Goal: Task Accomplishment & Management: Use online tool/utility

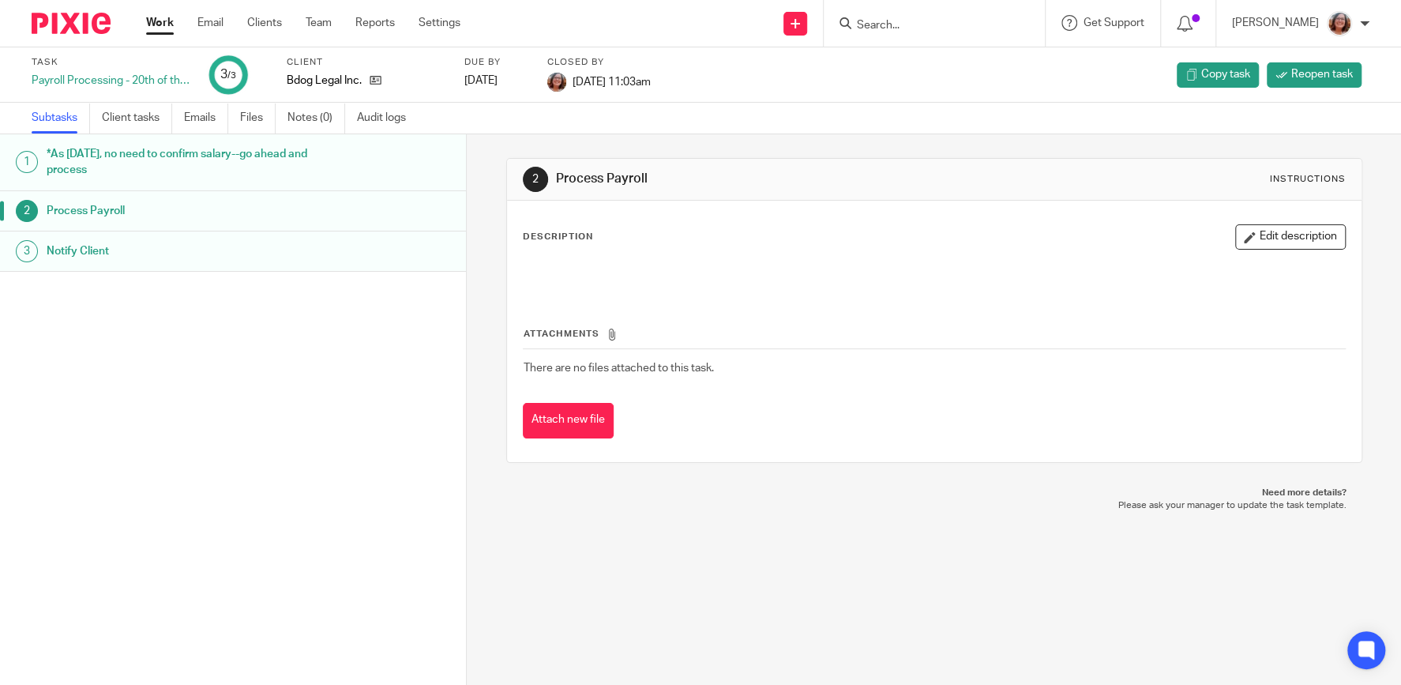
click at [156, 25] on link "Work" at bounding box center [160, 23] width 28 height 16
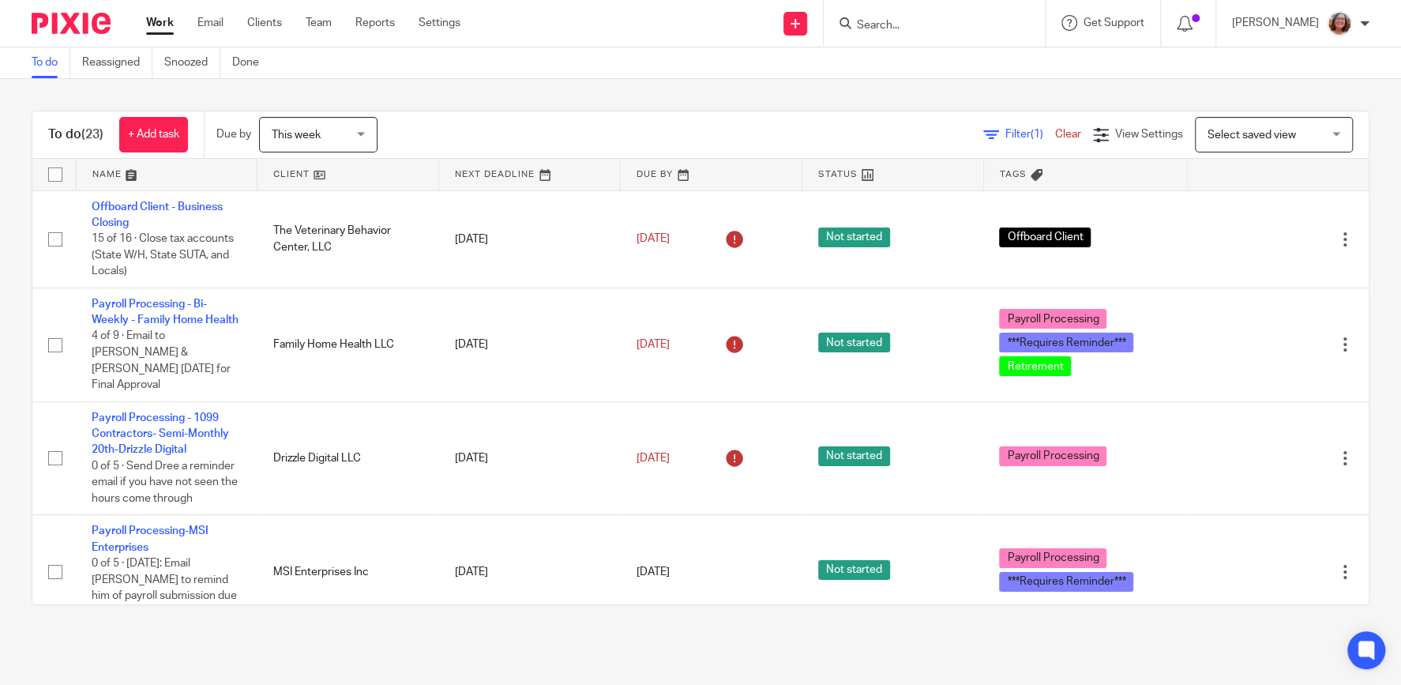
click at [1268, 140] on span "Select saved view" at bounding box center [1252, 135] width 88 height 11
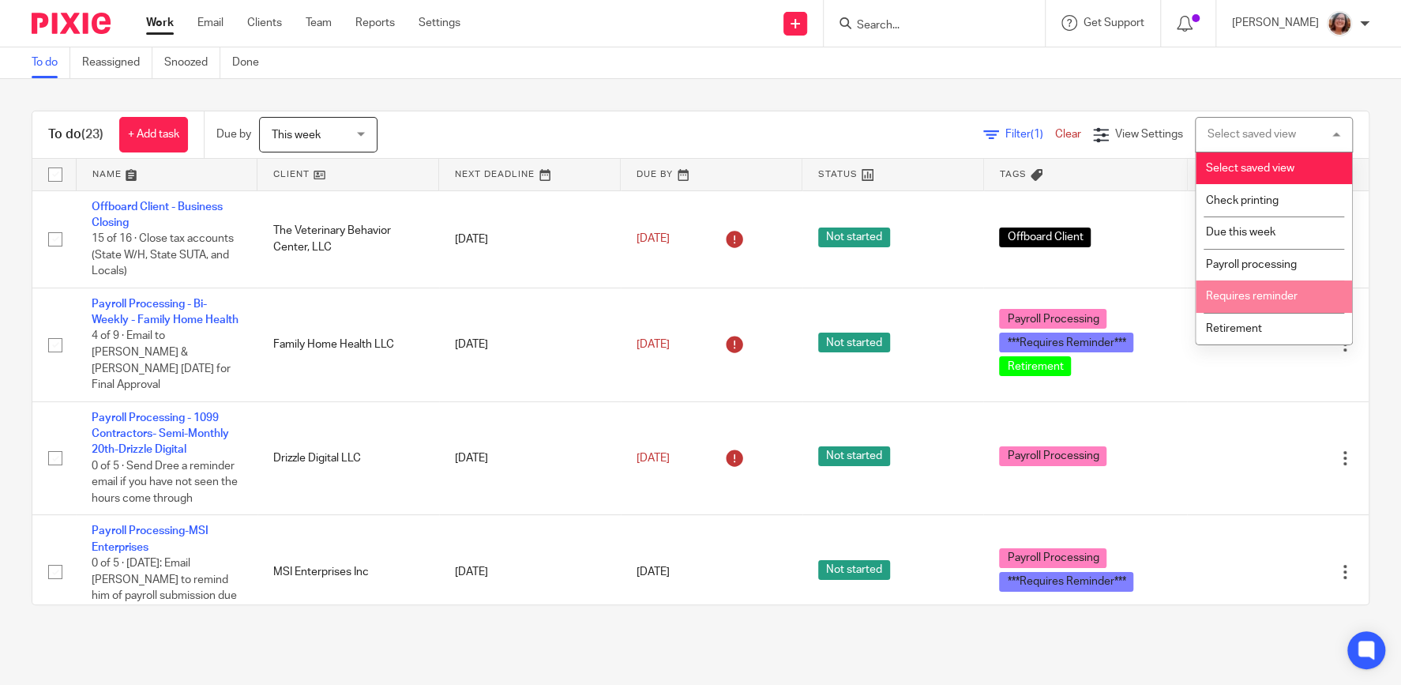
click at [1300, 293] on li "Requires reminder" at bounding box center [1274, 296] width 156 height 32
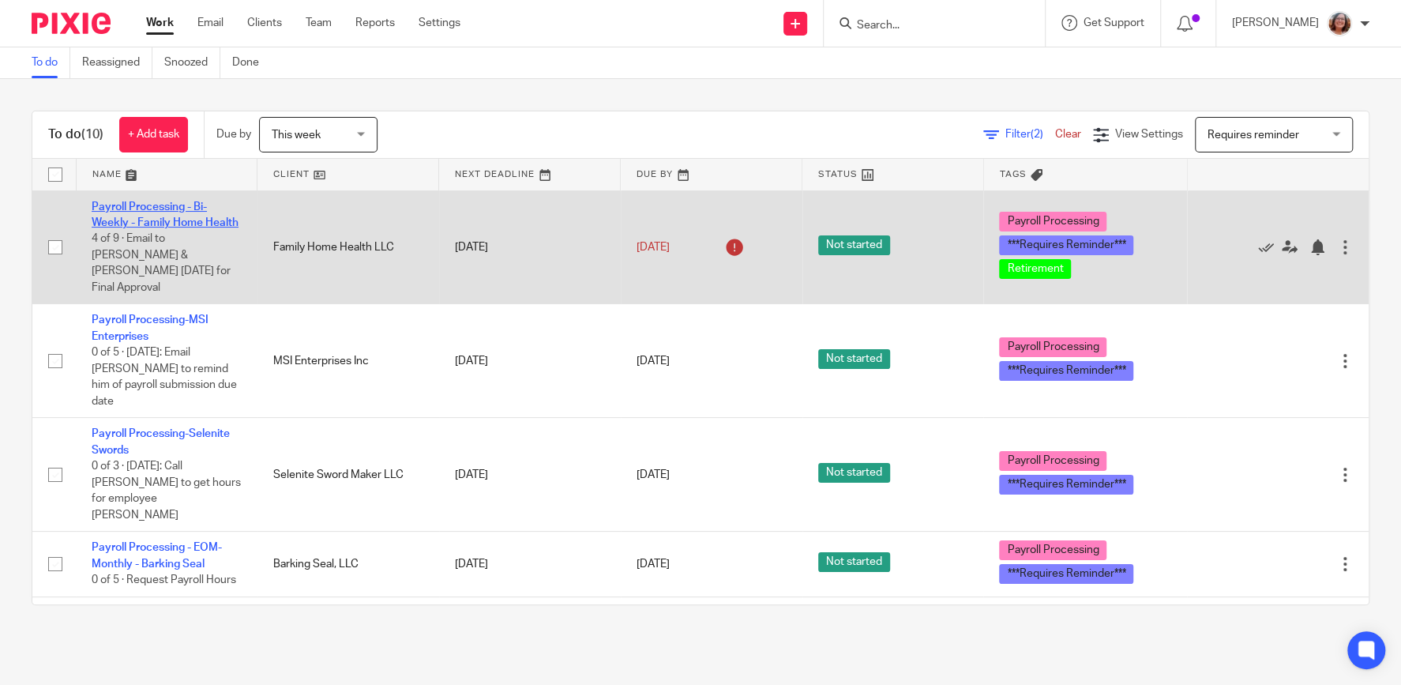
click at [206, 225] on link "Payroll Processing - Bi-Weekly - Family Home Health" at bounding box center [165, 214] width 147 height 27
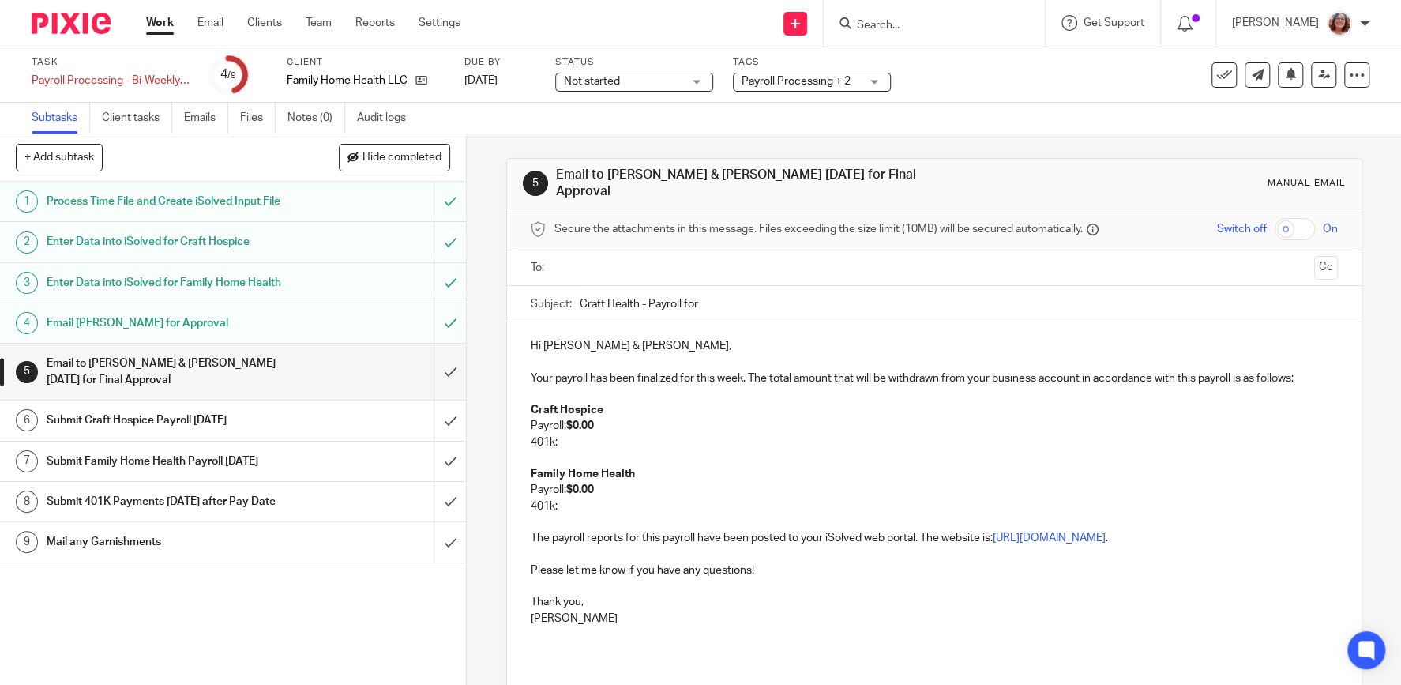
click at [709, 295] on input "Craft Health - Payroll for" at bounding box center [959, 304] width 758 height 36
type input "Craft Health - Payroll for 8/22/25"
click at [661, 268] on input "text" at bounding box center [934, 268] width 748 height 18
click at [692, 261] on input "text" at bounding box center [999, 269] width 615 height 31
drag, startPoint x: 600, startPoint y: 415, endPoint x: 570, endPoint y: 420, distance: 30.5
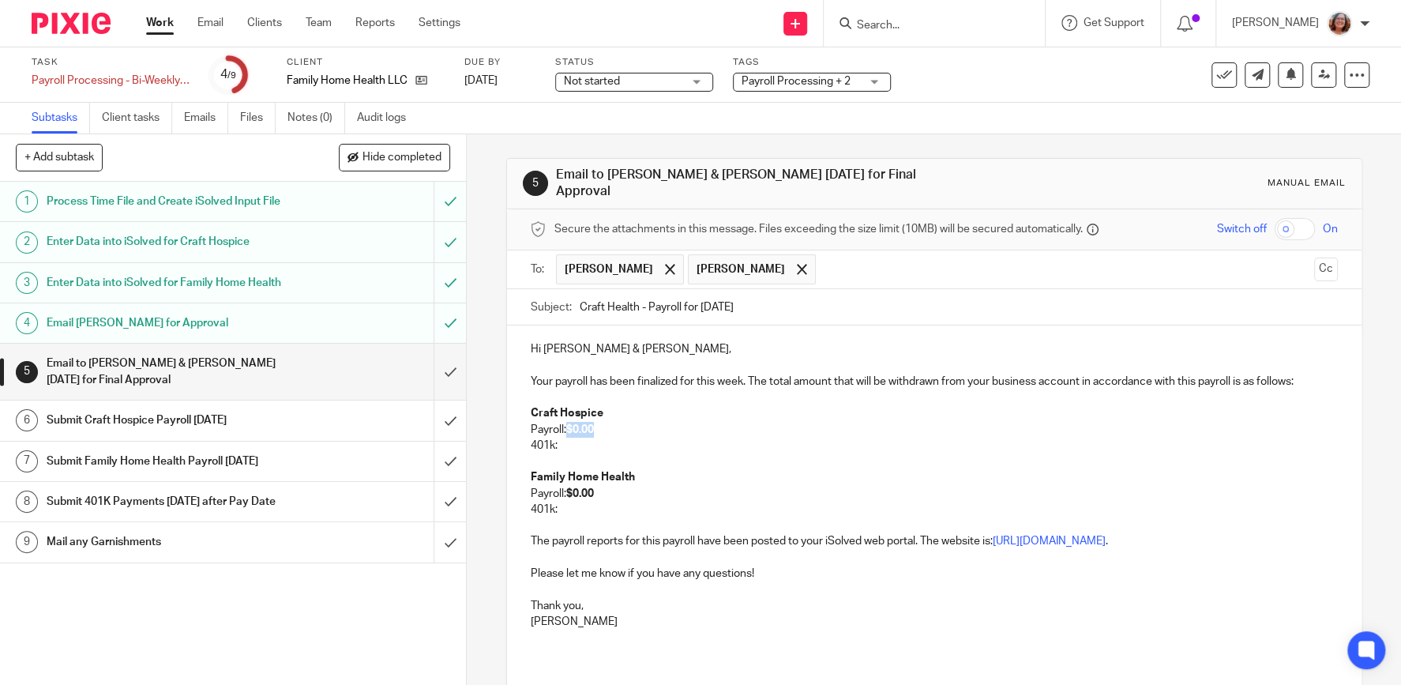
click at [570, 422] on p "Payroll: $0.00" at bounding box center [934, 430] width 807 height 16
paste div
click at [572, 438] on p "401k:" at bounding box center [934, 446] width 807 height 16
drag, startPoint x: 629, startPoint y: 421, endPoint x: 570, endPoint y: 424, distance: 59.3
click at [570, 424] on p "Payroll: $1,912.20" at bounding box center [934, 430] width 807 height 16
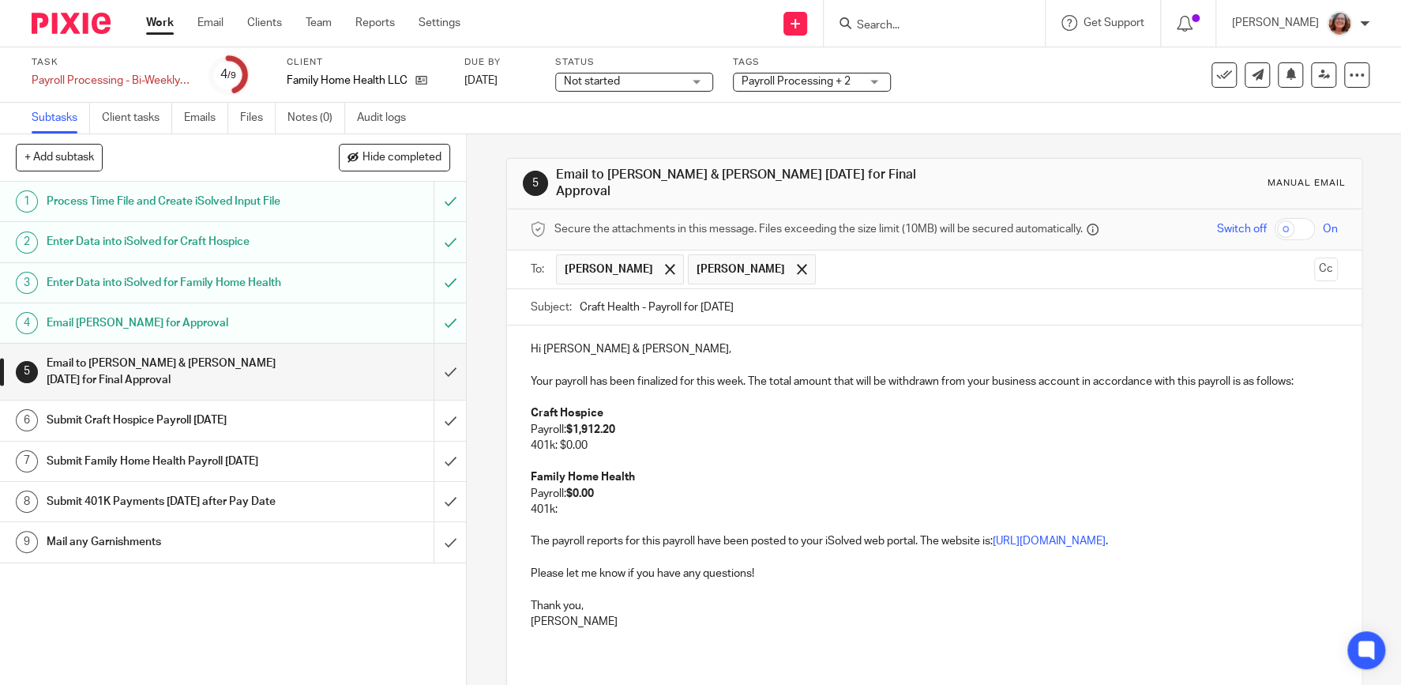
click at [572, 502] on p "401k:" at bounding box center [934, 510] width 807 height 16
drag, startPoint x: 608, startPoint y: 486, endPoint x: 570, endPoint y: 488, distance: 38.8
click at [570, 488] on p "Payroll: $0.00" at bounding box center [934, 494] width 807 height 16
drag, startPoint x: 636, startPoint y: 480, endPoint x: 570, endPoint y: 484, distance: 66.5
click at [570, 486] on p "Payroll: $159,431.20" at bounding box center [934, 494] width 807 height 16
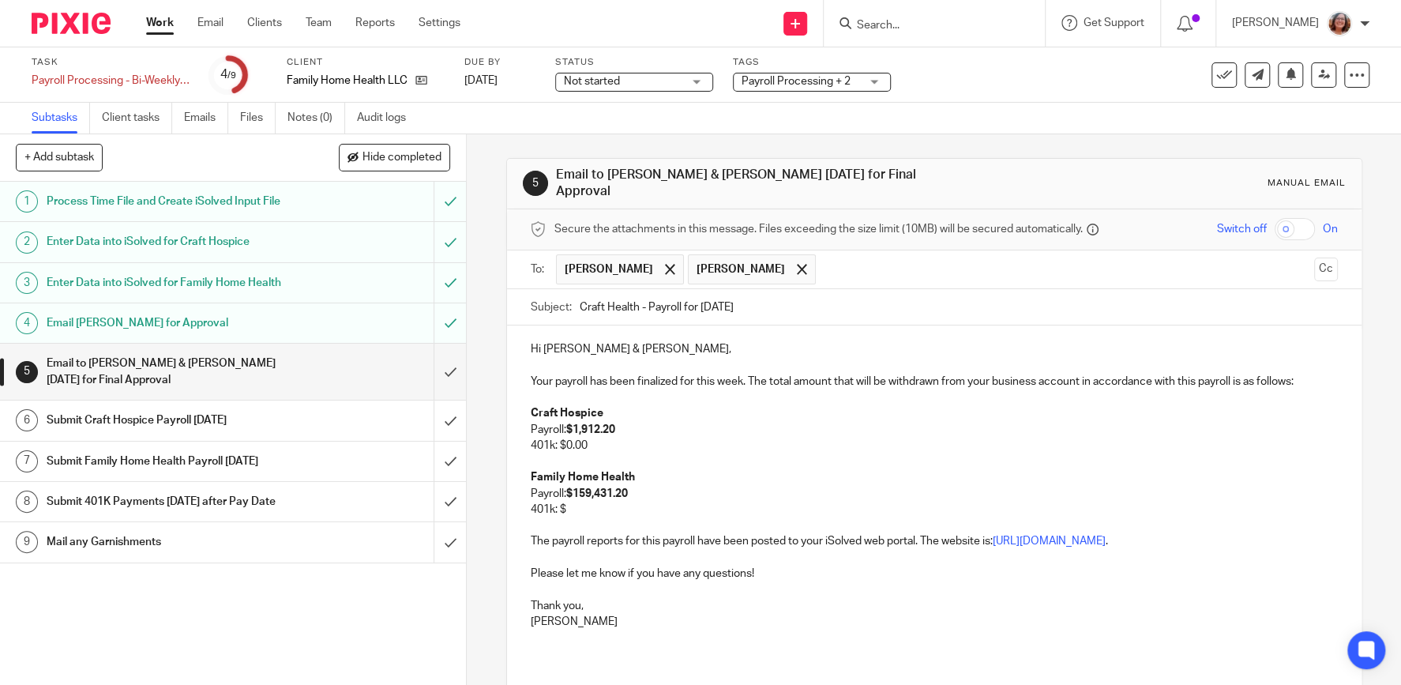
click at [579, 502] on p "401k: $" at bounding box center [934, 510] width 807 height 16
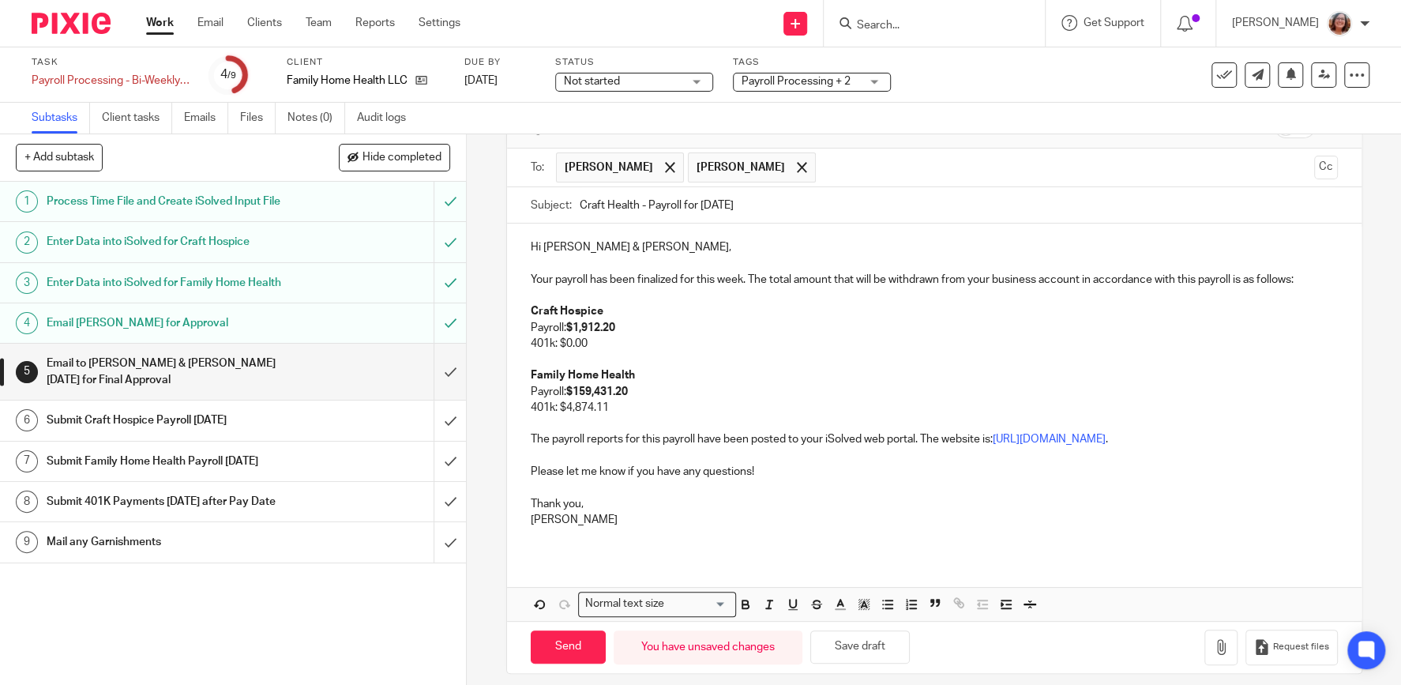
scroll to position [104, 0]
click at [787, 349] on p at bounding box center [934, 357] width 807 height 16
click at [566, 630] on input "Send" at bounding box center [568, 645] width 75 height 34
type input "Sent"
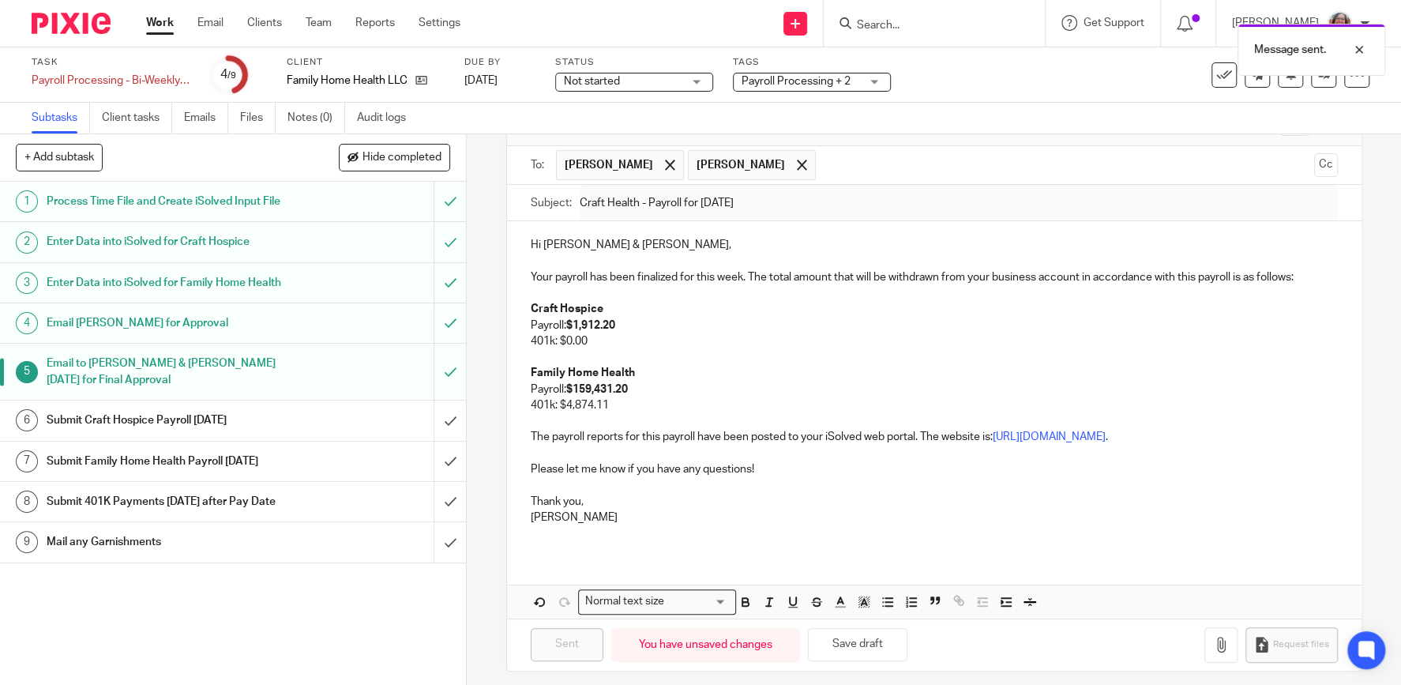
click at [165, 24] on link "Work" at bounding box center [160, 23] width 28 height 16
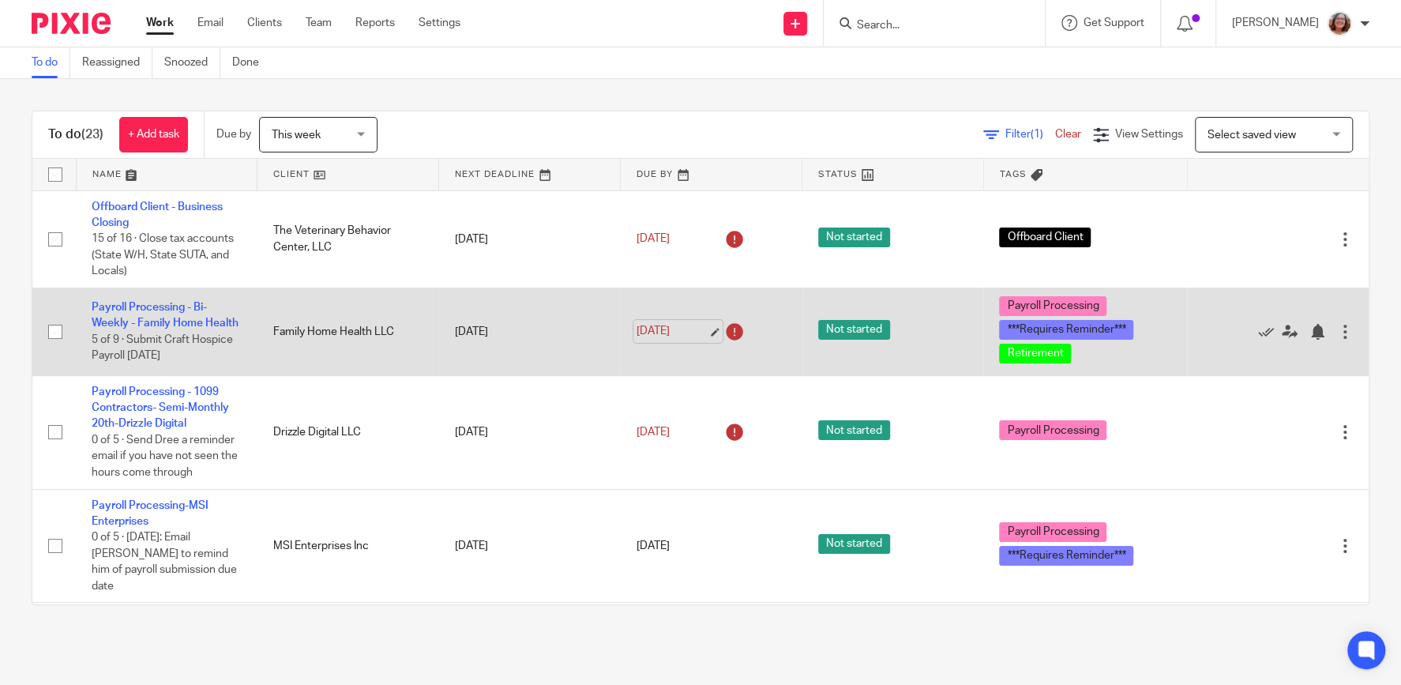
click at [708, 331] on link "[DATE]" at bounding box center [672, 331] width 71 height 17
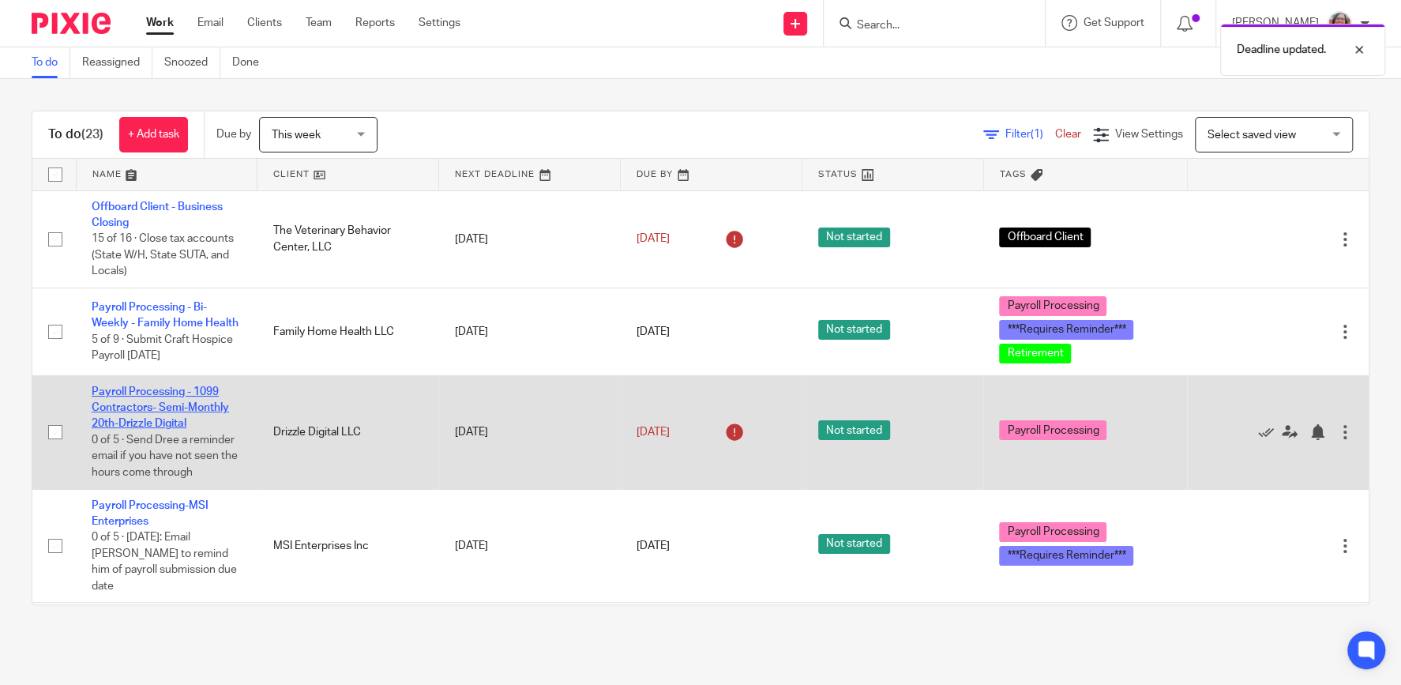
click at [118, 413] on link "Payroll Processing - 1099 Contractors- Semi-Monthly 20th-Drizzle Digital" at bounding box center [160, 407] width 137 height 43
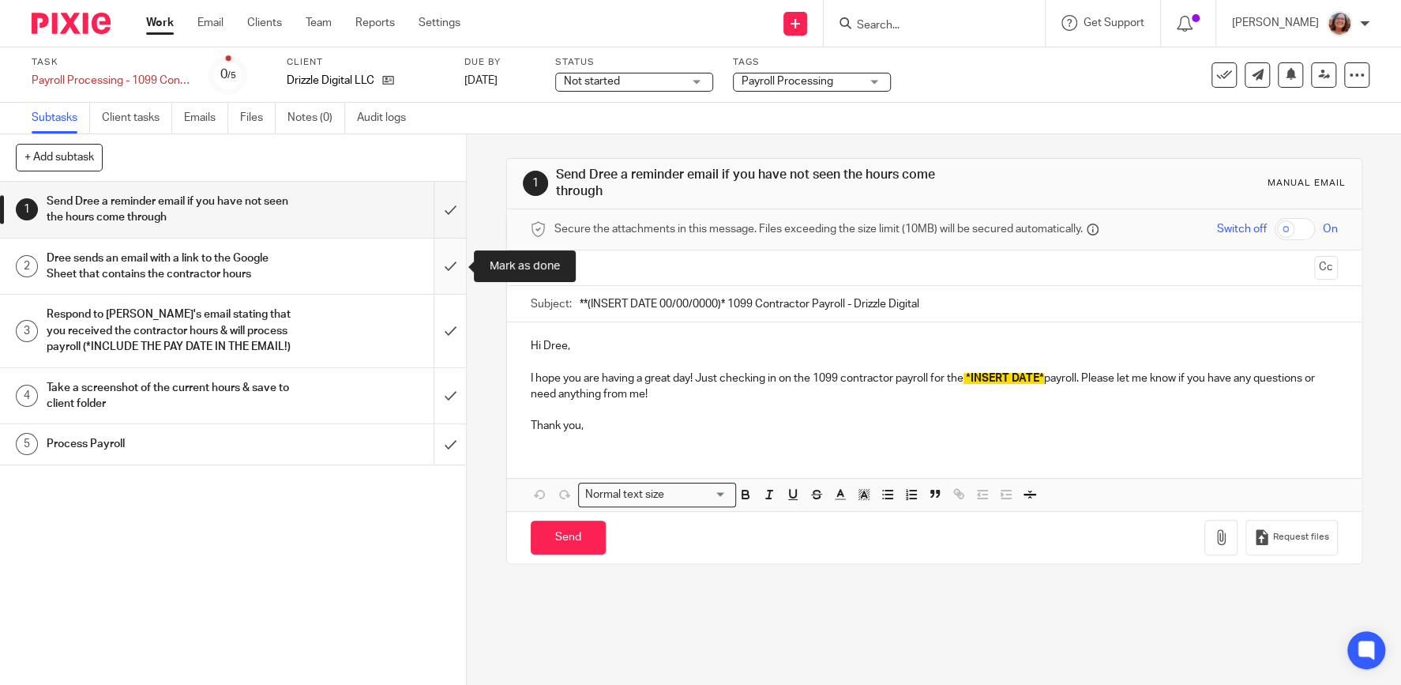
click at [450, 269] on input "submit" at bounding box center [233, 267] width 466 height 56
click at [449, 316] on input "submit" at bounding box center [233, 331] width 466 height 72
drag, startPoint x: 451, startPoint y: 396, endPoint x: 453, endPoint y: 405, distance: 9.6
click at [451, 397] on input "submit" at bounding box center [233, 396] width 466 height 56
click at [457, 446] on input "submit" at bounding box center [233, 443] width 466 height 39
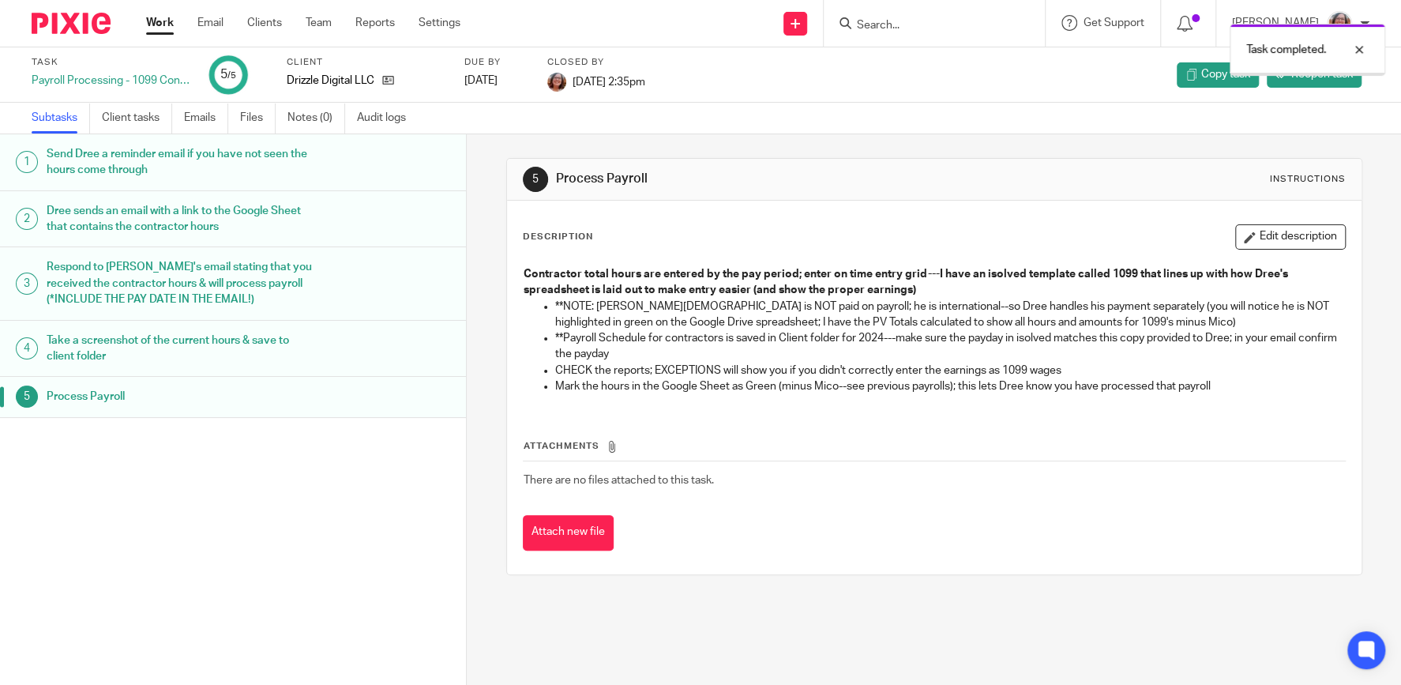
click at [164, 23] on link "Work" at bounding box center [160, 23] width 28 height 16
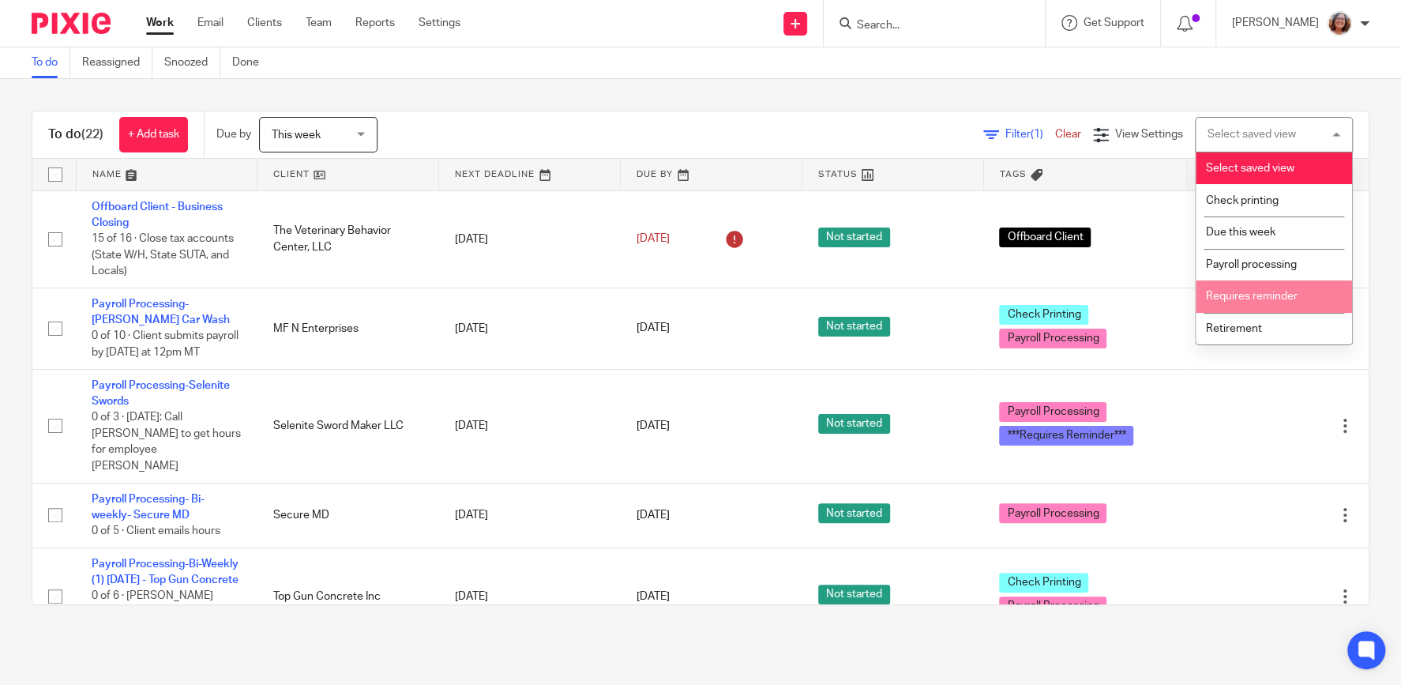
click at [1273, 293] on li "Requires reminder" at bounding box center [1274, 296] width 156 height 32
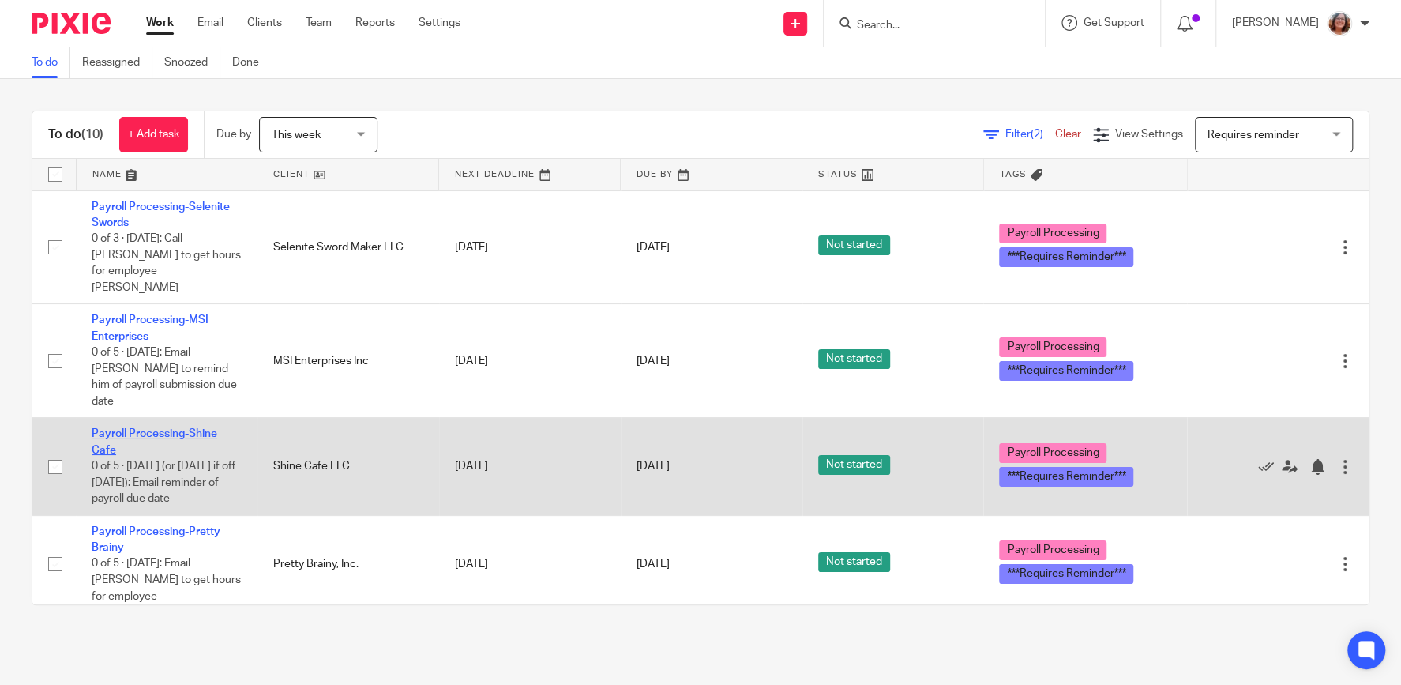
click at [197, 428] on link "Payroll Processing-Shine Cafe" at bounding box center [155, 441] width 126 height 27
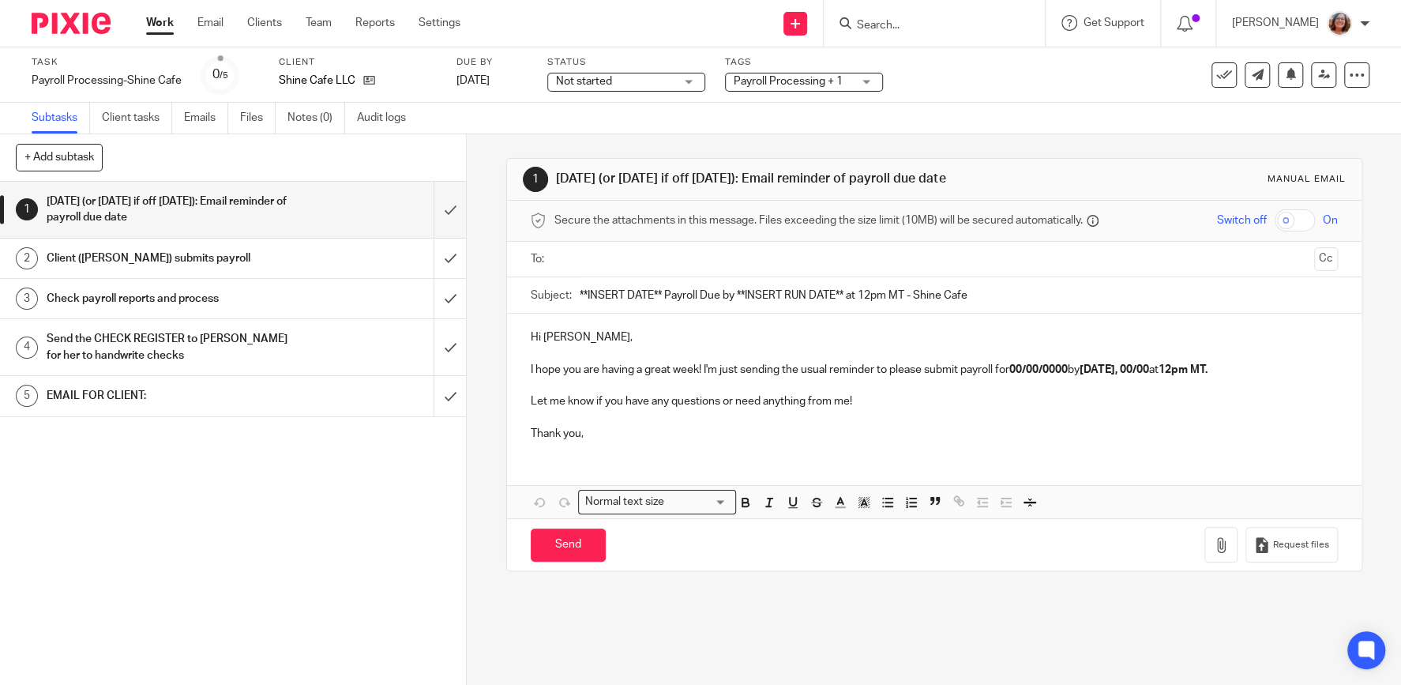
drag, startPoint x: 661, startPoint y: 303, endPoint x: 539, endPoint y: 303, distance: 122.4
click at [580, 303] on input "**INSERT DATE** Payroll Due by **INSERT RUN DATE** at 12pm MT - Shine Cafe" at bounding box center [959, 295] width 758 height 36
drag, startPoint x: 792, startPoint y: 303, endPoint x: 703, endPoint y: 302, distance: 88.5
click at [703, 302] on input "[DATE] Payroll Due by **INSERT RUN DATE** at 12pm MT - Shine Cafe" at bounding box center [959, 295] width 758 height 36
type input "[DATE] Payroll Due by **[DATE]** at 12pm MT - Shine Cafe"
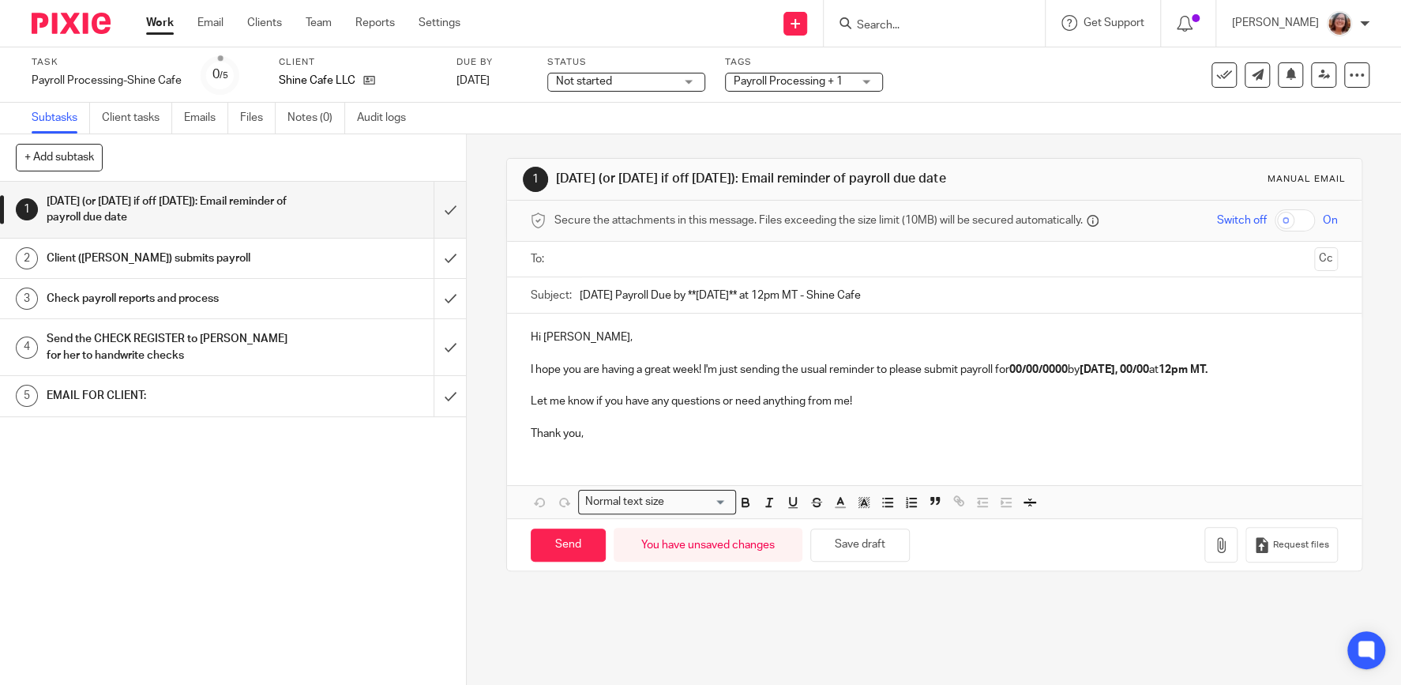
click at [660, 269] on input "text" at bounding box center [934, 259] width 748 height 18
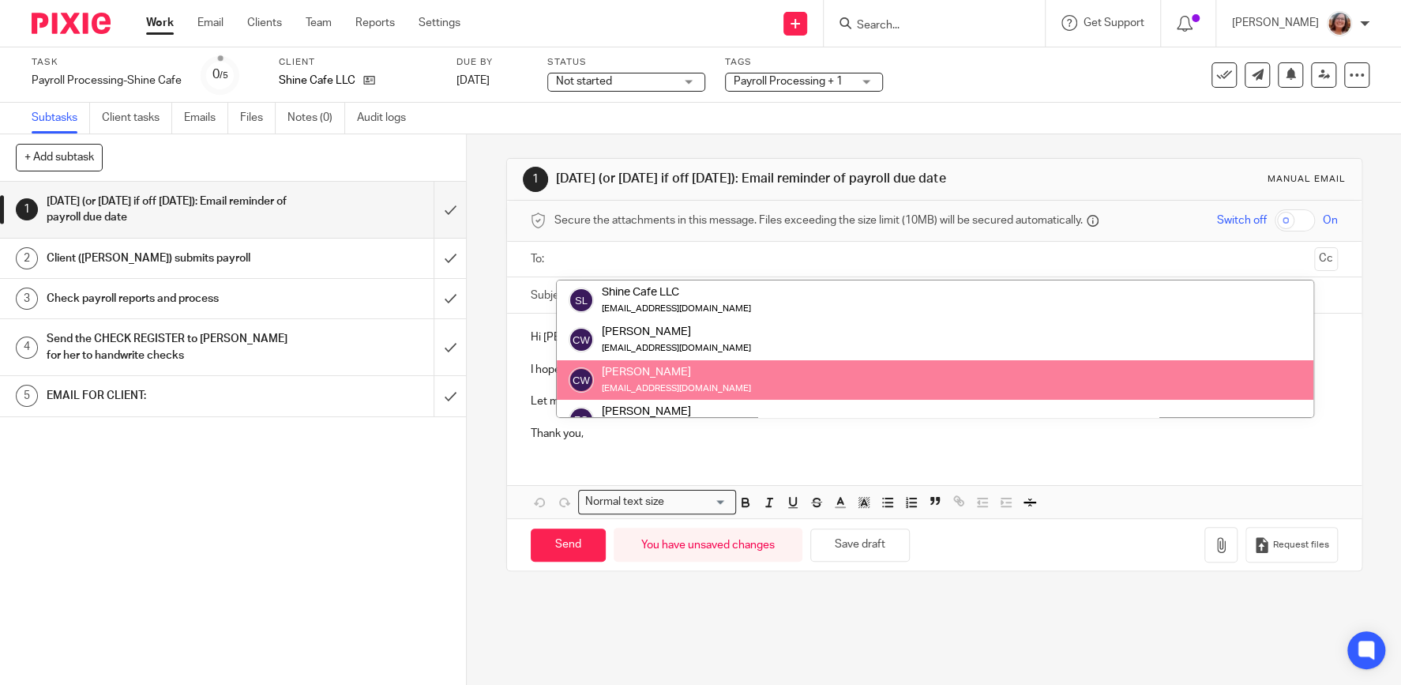
drag, startPoint x: 665, startPoint y: 385, endPoint x: 663, endPoint y: 290, distance: 95.6
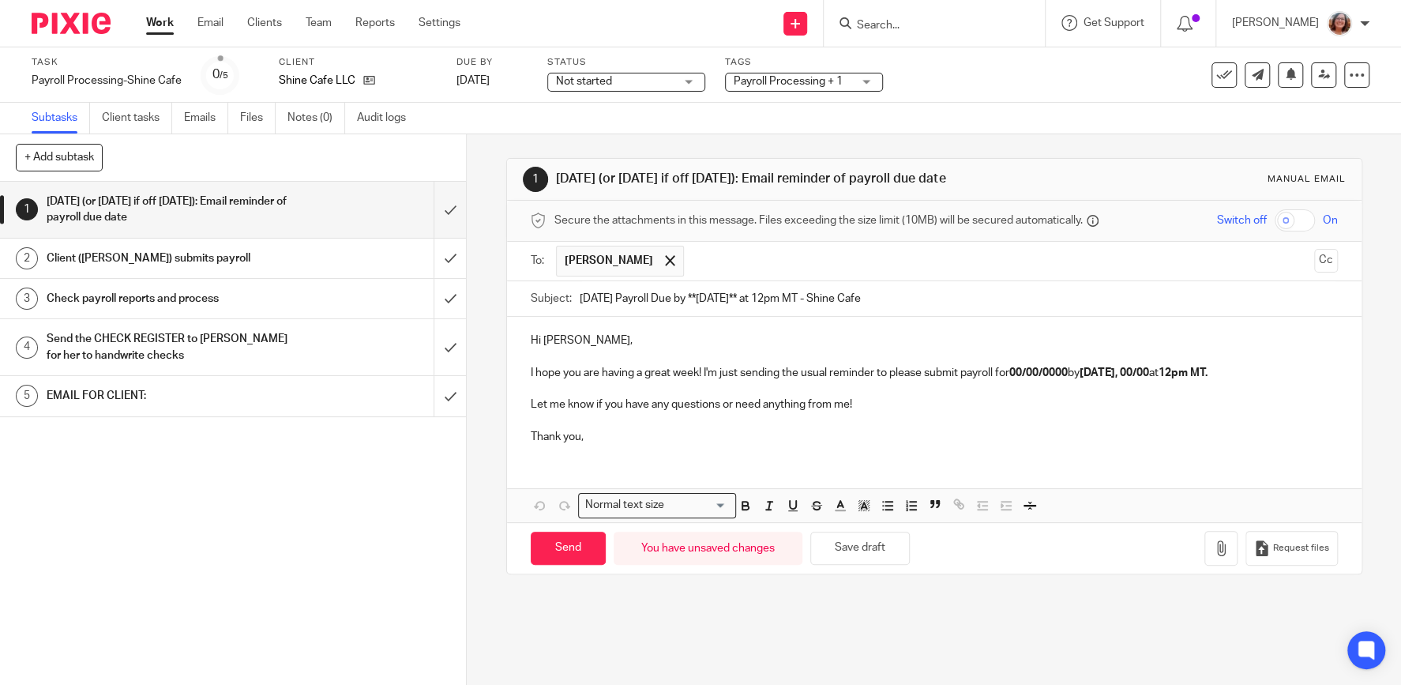
click at [711, 266] on input "text" at bounding box center [999, 261] width 615 height 31
click at [1068, 378] on strong "00/00/0000" at bounding box center [1039, 372] width 58 height 11
drag, startPoint x: 1076, startPoint y: 377, endPoint x: 1017, endPoint y: 383, distance: 59.6
click at [1017, 378] on strong "00/00/0000" at bounding box center [1039, 372] width 58 height 11
drag, startPoint x: 1169, startPoint y: 378, endPoint x: 1138, endPoint y: 380, distance: 30.9
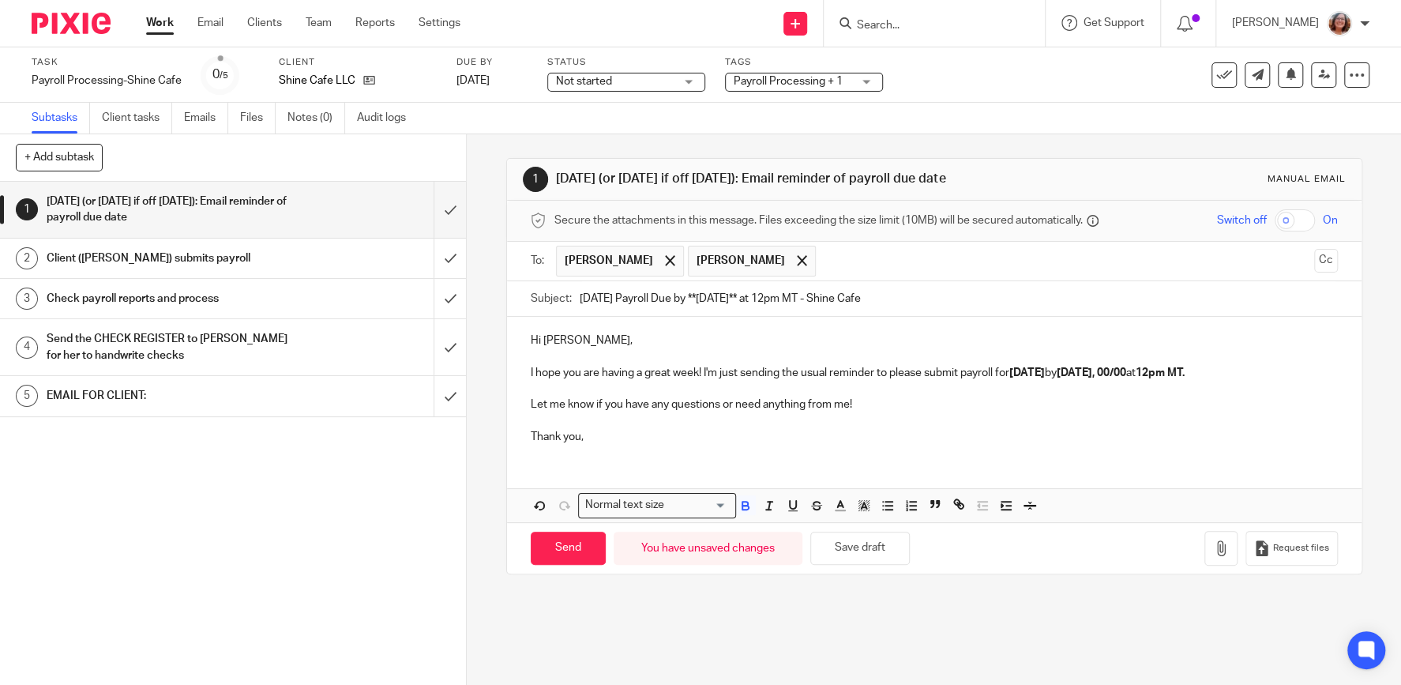
click at [1126, 378] on strong "[DATE], 00/00" at bounding box center [1092, 372] width 70 height 11
click at [574, 558] on input "Send" at bounding box center [568, 549] width 75 height 34
type input "Sent"
